Goal: Task Accomplishment & Management: Manage account settings

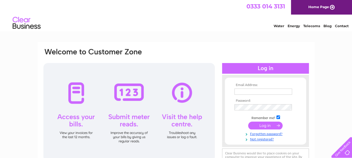
click at [245, 90] on input "text" at bounding box center [263, 92] width 58 height 6
type input "[EMAIL_ADDRESS][DOMAIN_NAME]"
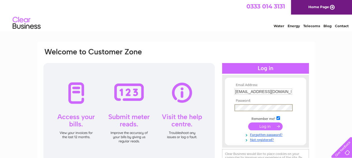
click at [248, 122] on input "submit" at bounding box center [265, 126] width 34 height 8
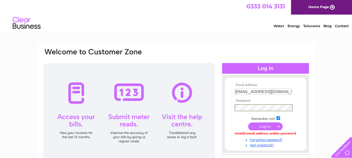
click at [265, 126] on input "submit" at bounding box center [265, 126] width 34 height 8
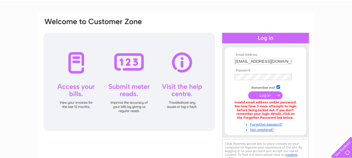
scroll to position [35, 0]
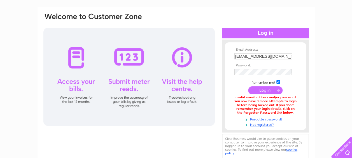
click at [265, 119] on link "Forgotten password?" at bounding box center [266, 118] width 64 height 5
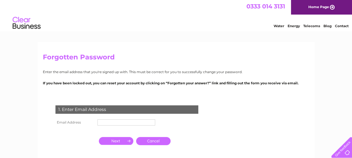
click at [105, 124] on input "text" at bounding box center [126, 122] width 58 height 6
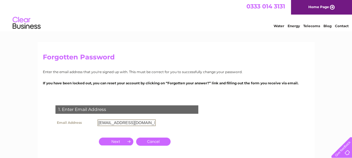
type input "[EMAIL_ADDRESS][DOMAIN_NAME]"
click at [115, 143] on input "button" at bounding box center [116, 142] width 34 height 8
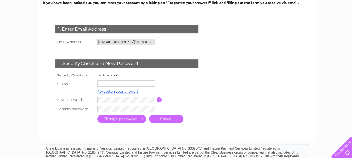
scroll to position [84, 0]
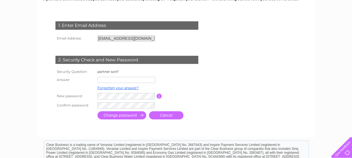
click at [106, 80] on input "text" at bounding box center [126, 80] width 58 height 6
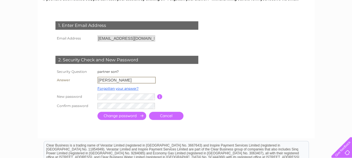
type input "josh"
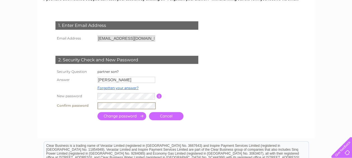
click at [123, 117] on input "submit" at bounding box center [121, 116] width 49 height 8
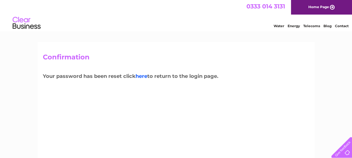
click at [143, 75] on link "here" at bounding box center [142, 76] width 12 height 6
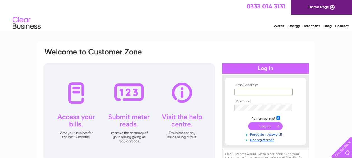
click at [242, 90] on input "text" at bounding box center [263, 92] width 58 height 7
type input "barorange@yahoo.com"
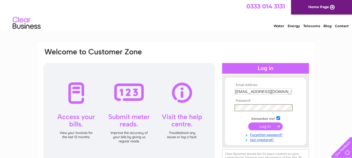
click at [267, 127] on input "submit" at bounding box center [265, 126] width 34 height 8
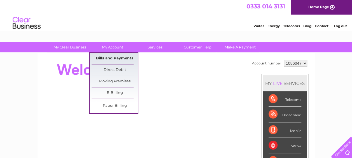
click at [117, 58] on link "Bills and Payments" at bounding box center [115, 58] width 46 height 11
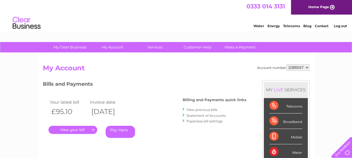
click at [71, 129] on link "." at bounding box center [72, 130] width 49 height 8
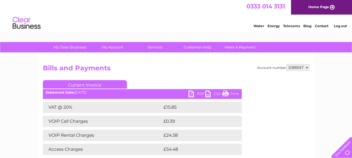
click at [200, 94] on link "PDF" at bounding box center [196, 94] width 17 height 8
